Goal: Information Seeking & Learning: Learn about a topic

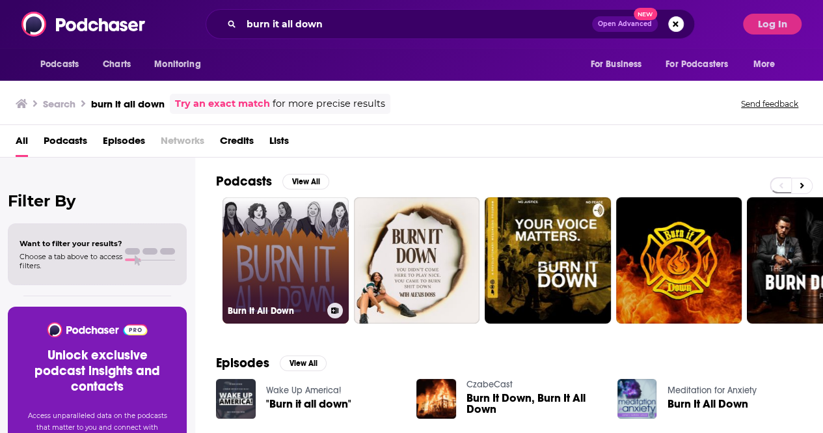
click at [318, 269] on link "Burn It All Down" at bounding box center [286, 260] width 126 height 126
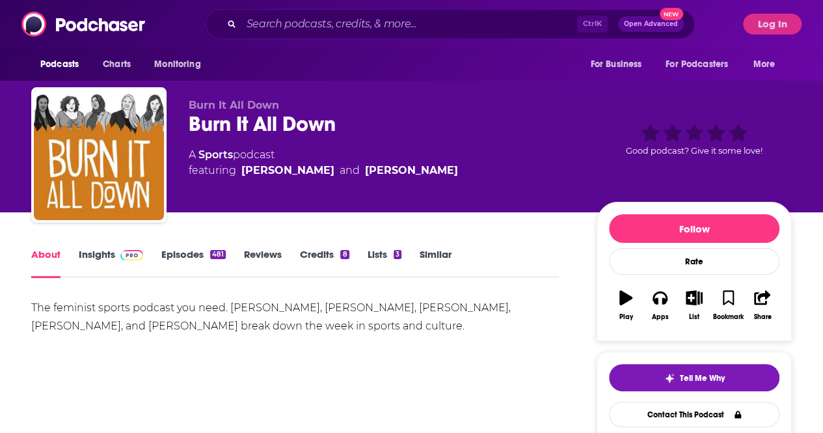
click at [108, 253] on link "Insights" at bounding box center [111, 263] width 64 height 30
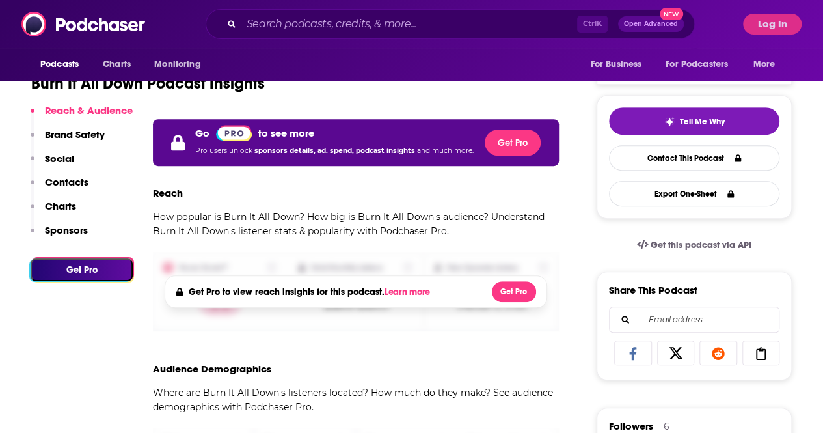
scroll to position [260, 0]
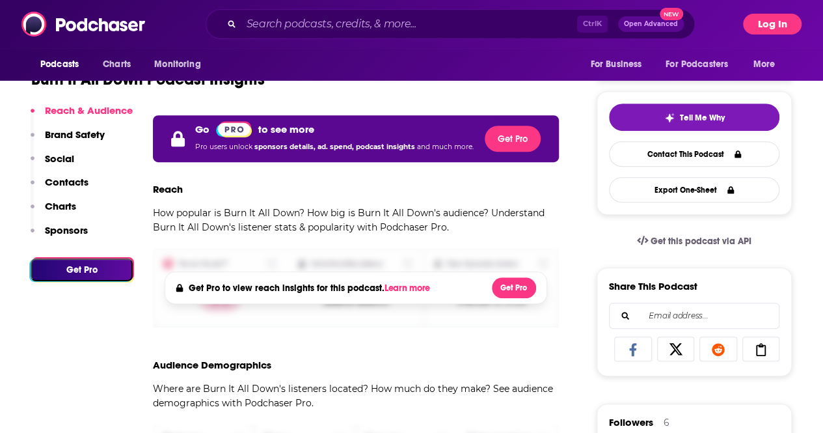
click at [766, 16] on button "Log In" at bounding box center [772, 24] width 59 height 21
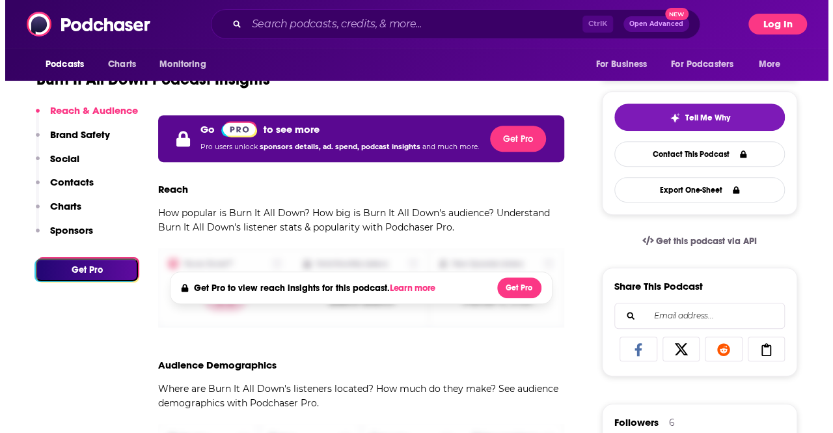
scroll to position [0, 0]
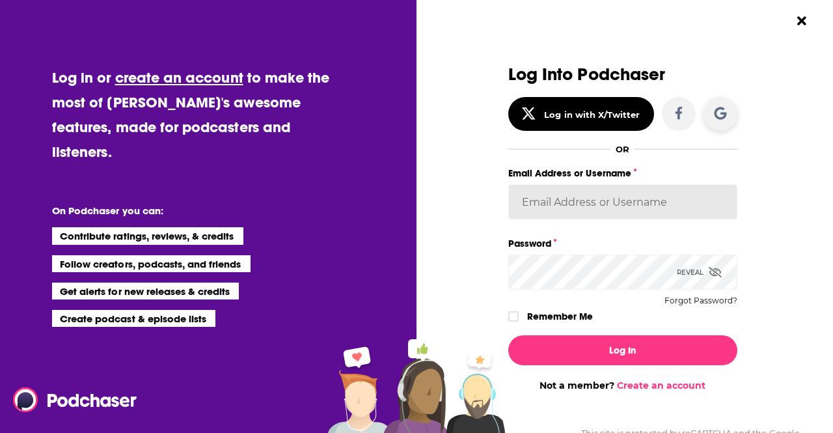
type input "AriFortierPr"
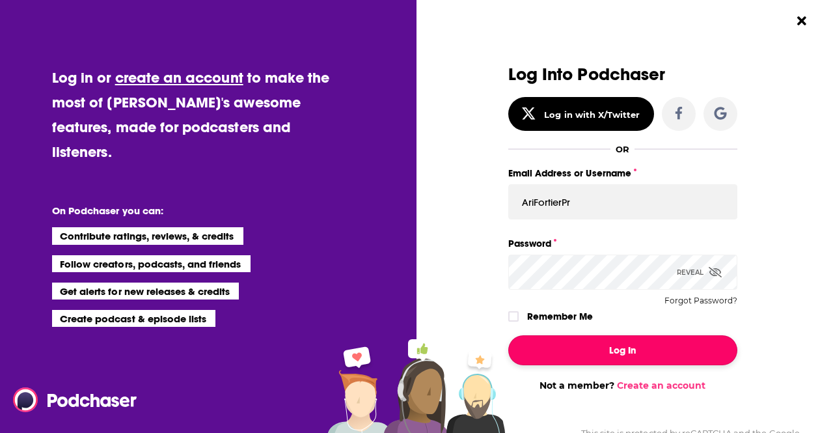
click at [618, 344] on button "Log In" at bounding box center [622, 350] width 229 height 30
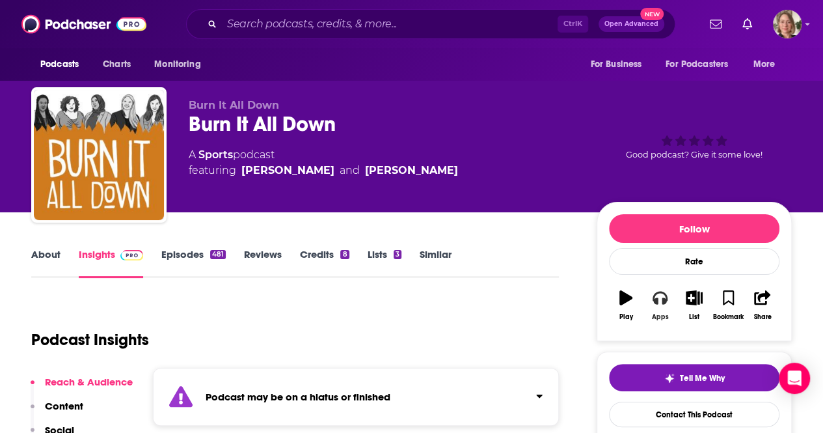
click at [665, 301] on icon "button" at bounding box center [660, 297] width 14 height 13
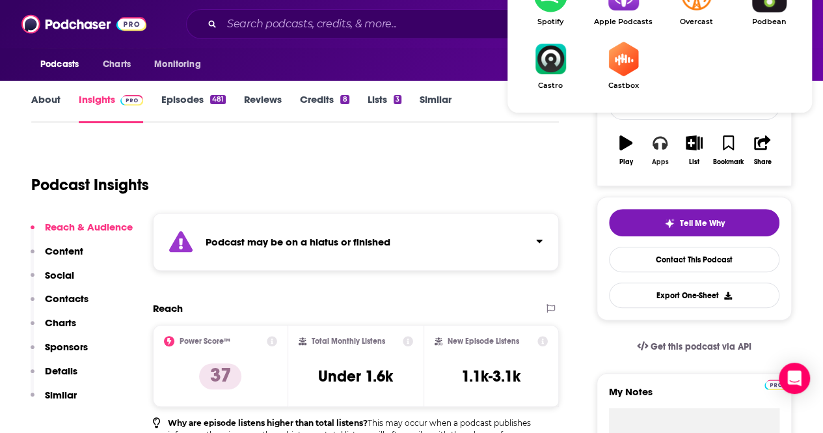
scroll to position [195, 0]
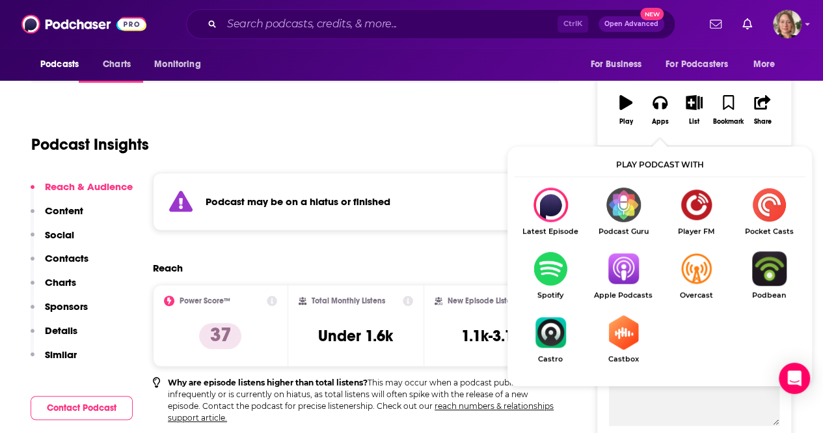
click at [617, 274] on img "Show Listen On dropdown" at bounding box center [623, 268] width 73 height 34
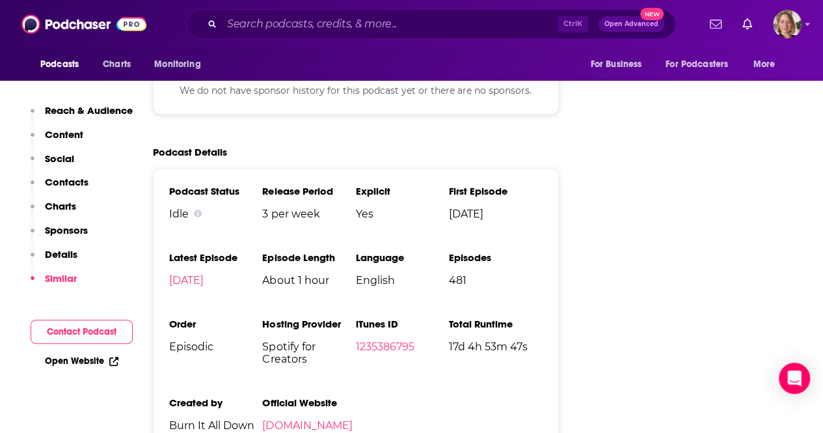
scroll to position [1757, 0]
